Goal: Information Seeking & Learning: Learn about a topic

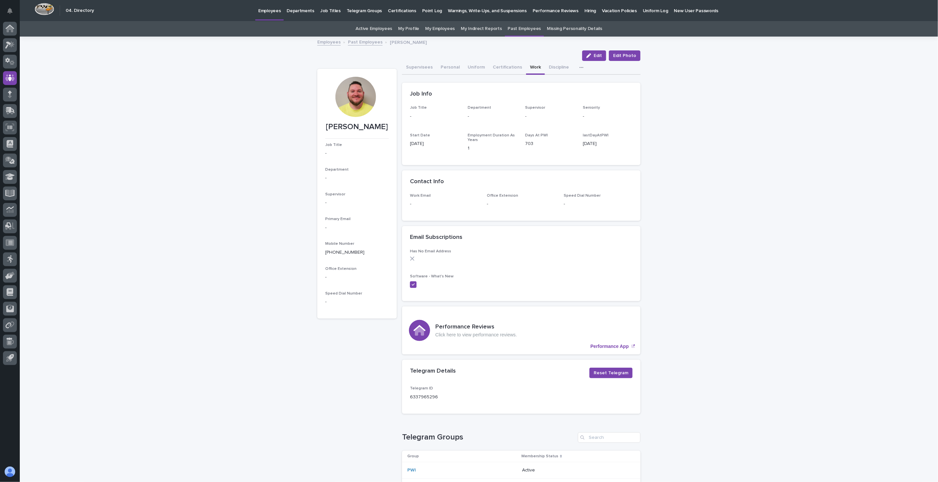
click at [584, 7] on p "Hiring" at bounding box center [590, 7] width 12 height 14
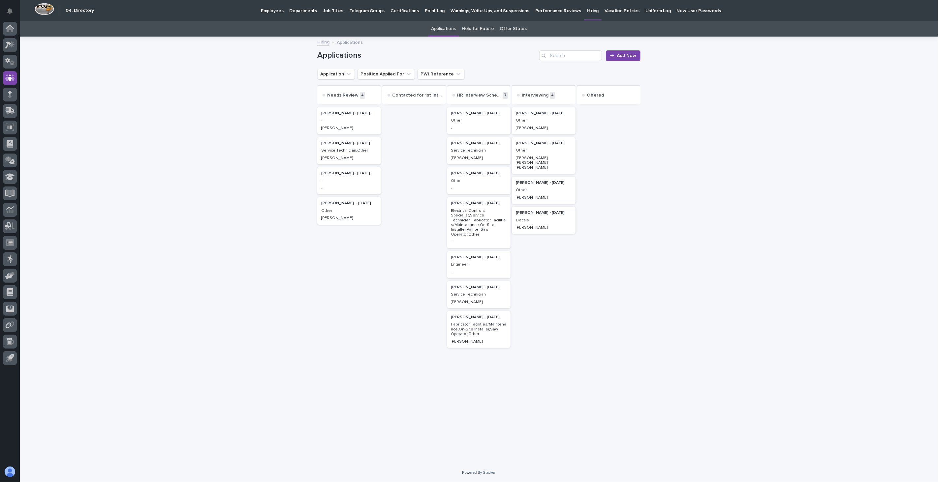
click at [519, 28] on link "Offer Status" at bounding box center [513, 28] width 27 height 15
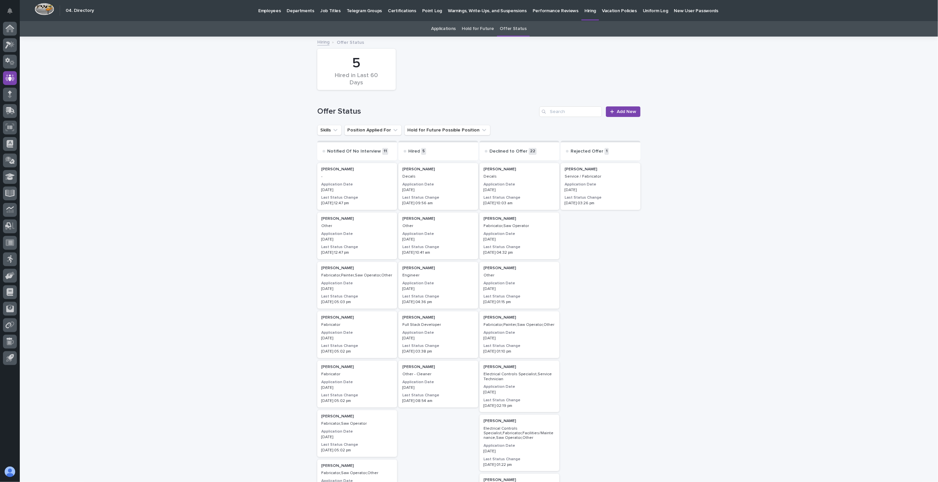
click at [440, 181] on div "[PERSON_NAME] Decals Application Date [DATE] Last Status Change [DATE] 09:56 am" at bounding box center [438, 186] width 80 height 47
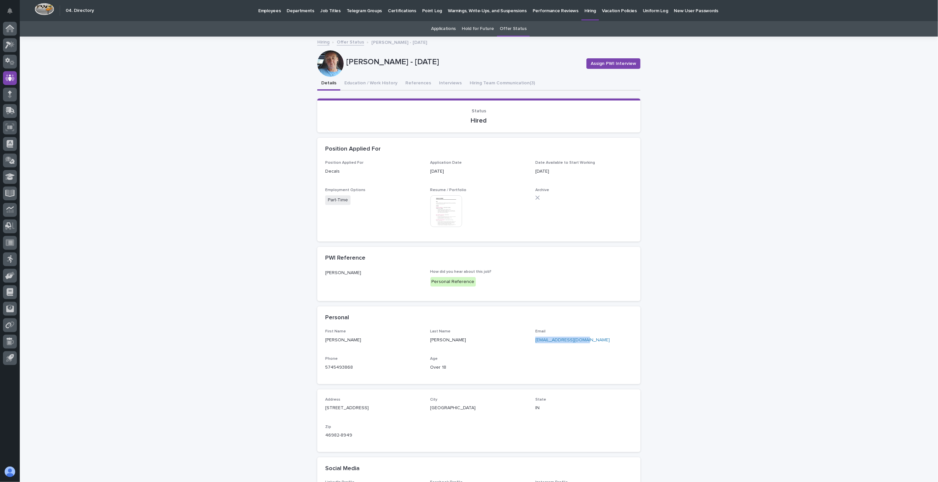
drag, startPoint x: 597, startPoint y: 340, endPoint x: 529, endPoint y: 338, distance: 67.9
click at [529, 338] on div "First Name [PERSON_NAME] Last Name [PERSON_NAME] Email [EMAIL_ADDRESS][DOMAIN_N…" at bounding box center [478, 352] width 307 height 47
copy link "[EMAIL_ADDRESS][DOMAIN_NAME]"
click at [7, 175] on icon at bounding box center [10, 176] width 10 height 7
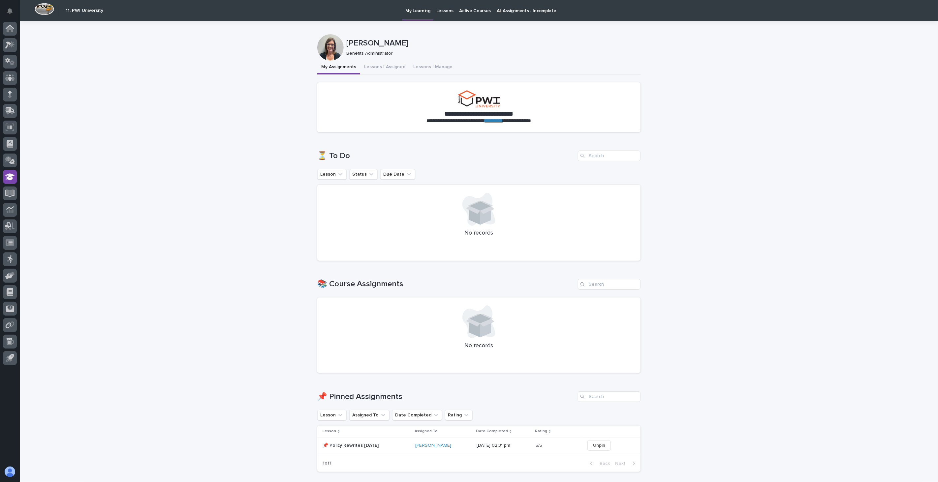
click at [440, 10] on p "Lessons" at bounding box center [444, 7] width 17 height 14
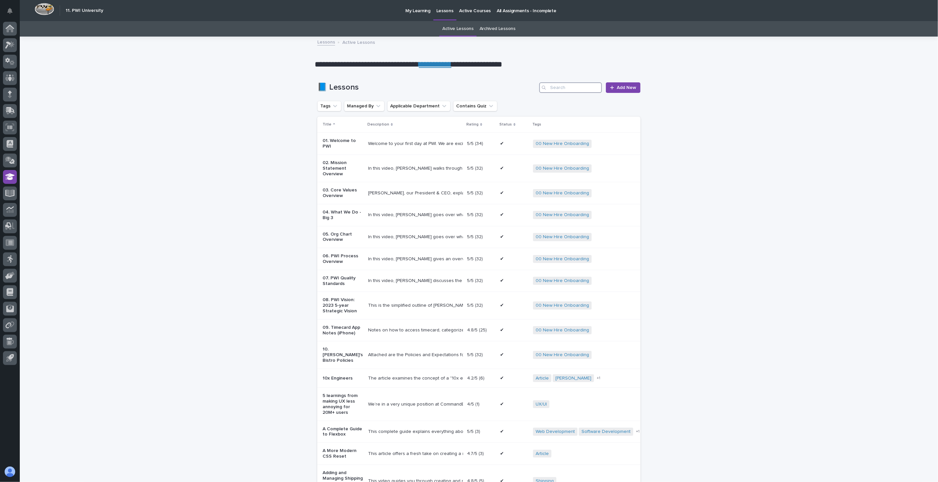
click at [550, 88] on input "Search" at bounding box center [570, 87] width 63 height 11
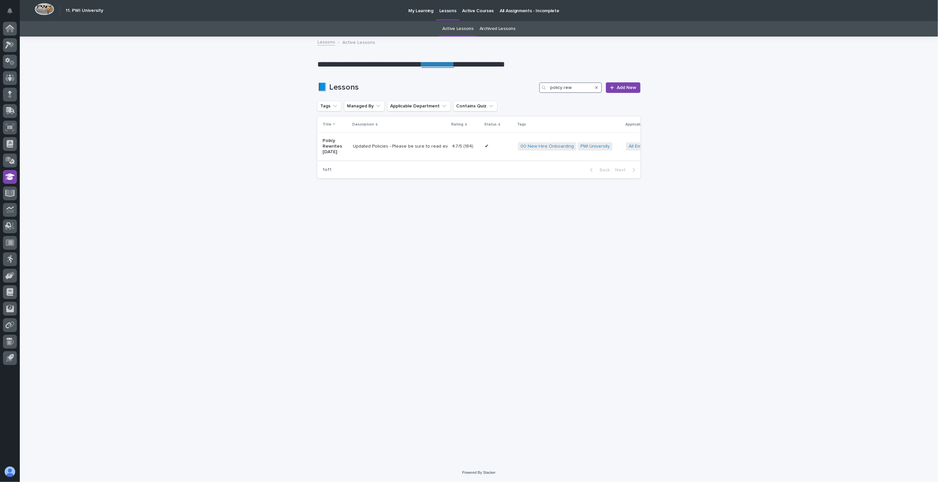
type input "policy rew"
click at [407, 154] on td "Updated Policies - Please be sure to read everything. If you have any questions…" at bounding box center [399, 146] width 99 height 27
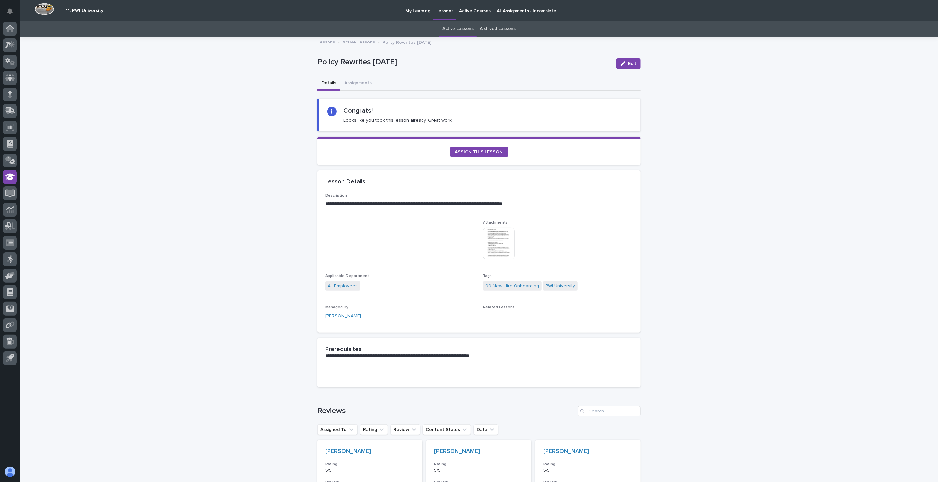
click at [493, 245] on img at bounding box center [499, 244] width 32 height 32
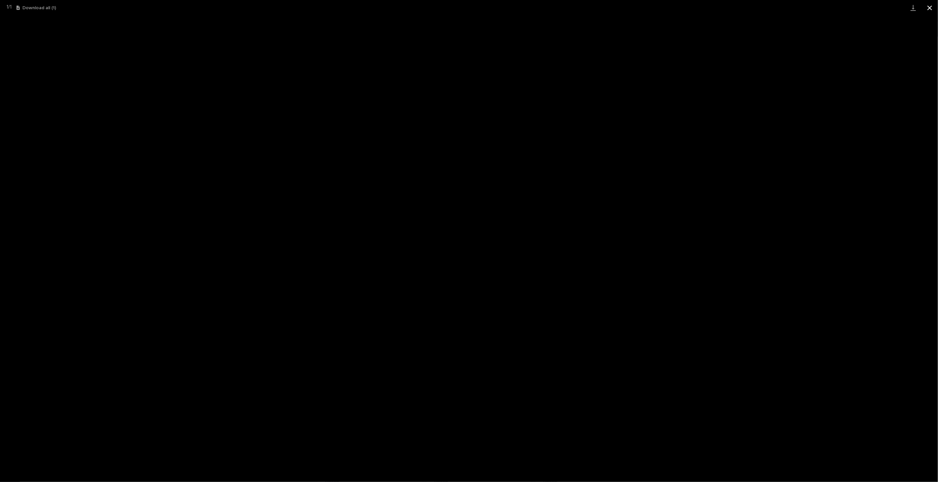
click at [931, 7] on button "Close gallery" at bounding box center [929, 7] width 16 height 15
